Goal: Ask a question

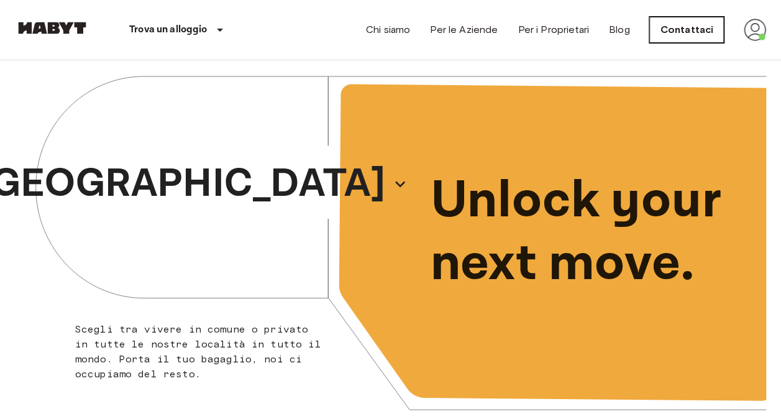
click at [681, 31] on link "Contattaci" at bounding box center [687, 30] width 75 height 26
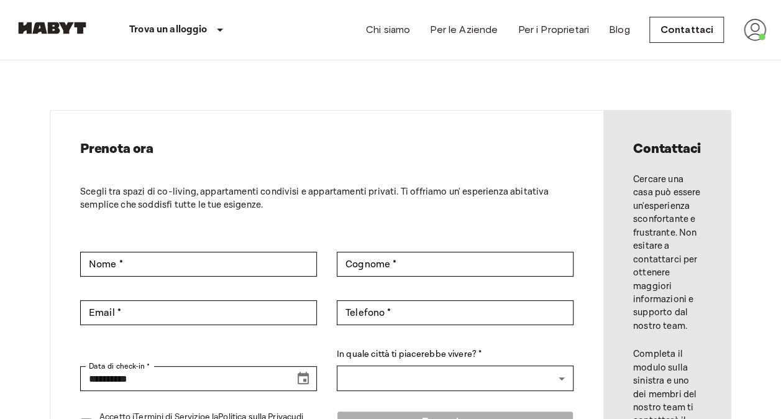
click at [753, 39] on img at bounding box center [755, 30] width 22 height 22
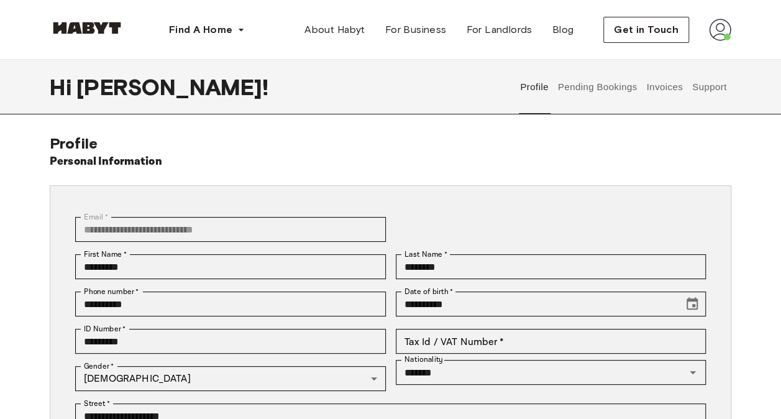
click at [597, 172] on div "**********" at bounding box center [391, 372] width 682 height 476
click at [714, 86] on button "Support" at bounding box center [710, 87] width 38 height 55
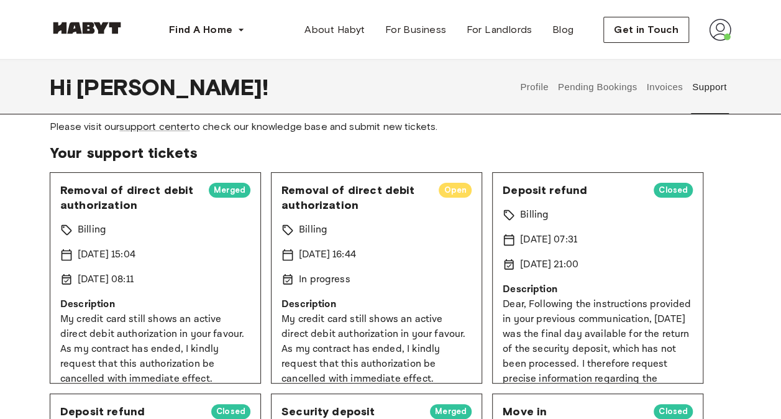
scroll to position [33, 0]
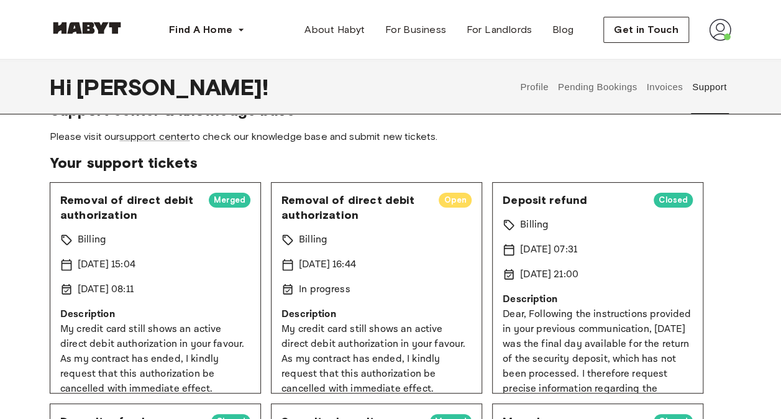
click at [199, 240] on div "Billing" at bounding box center [155, 239] width 190 height 15
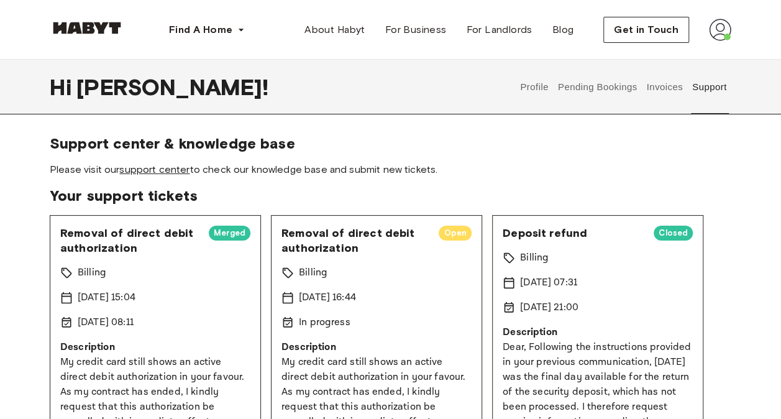
click at [179, 173] on link "support center" at bounding box center [154, 169] width 70 height 12
drag, startPoint x: 139, startPoint y: 251, endPoint x: 45, endPoint y: 233, distance: 95.6
copy span "Removal of direct debit authorization"
